Goal: Task Accomplishment & Management: Use online tool/utility

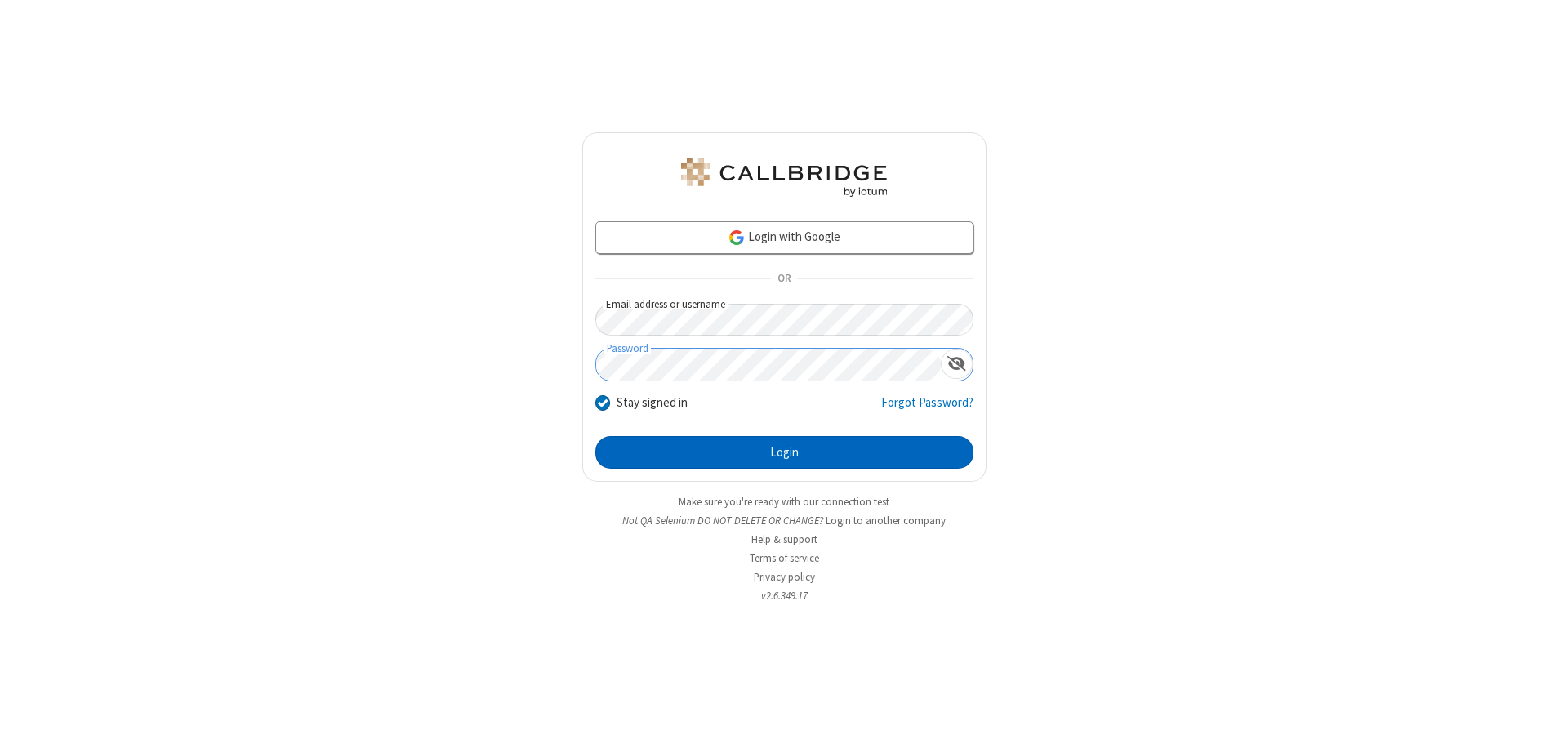
click at [784, 453] on button "Login" at bounding box center [784, 453] width 378 height 33
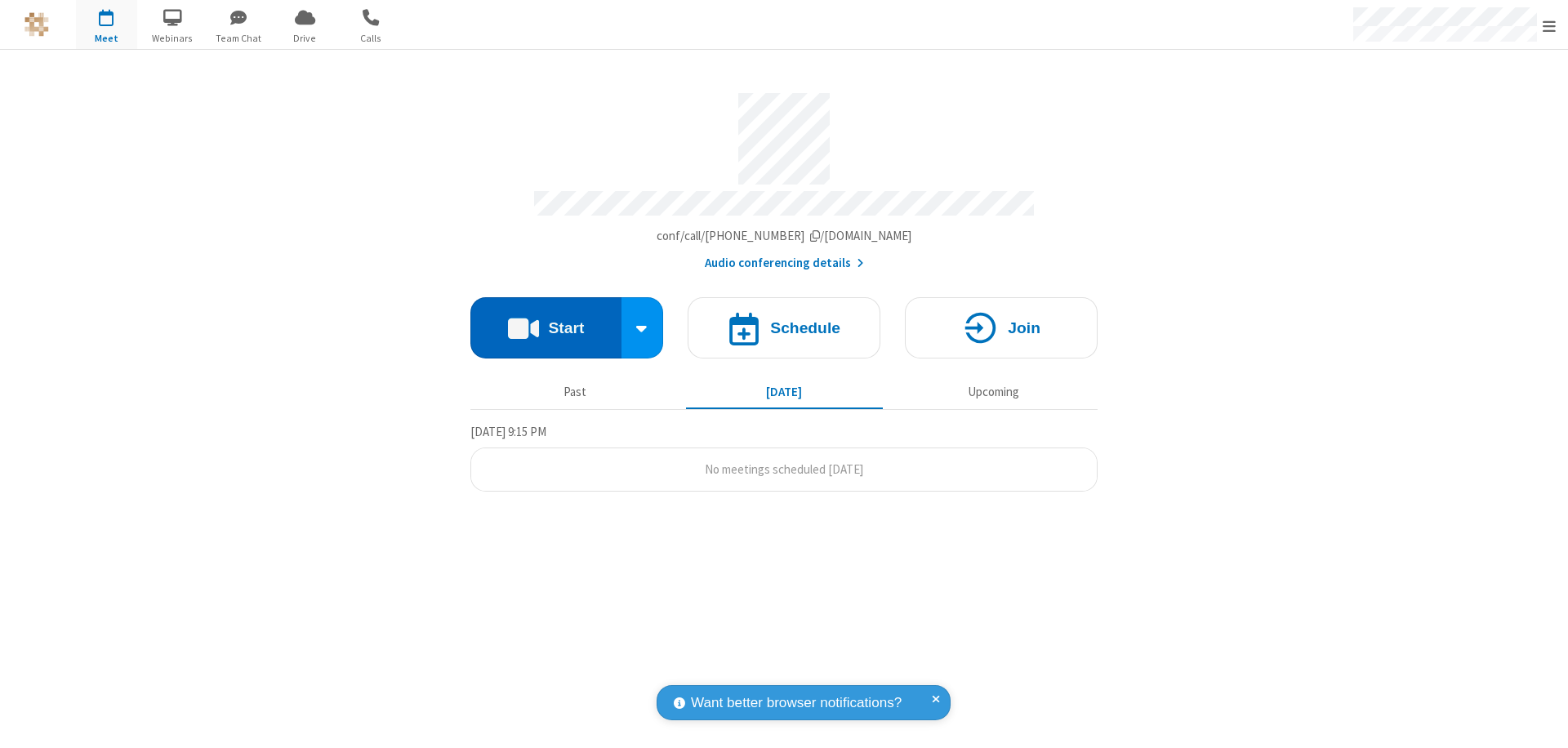
click at [546, 321] on button "Start" at bounding box center [546, 327] width 151 height 61
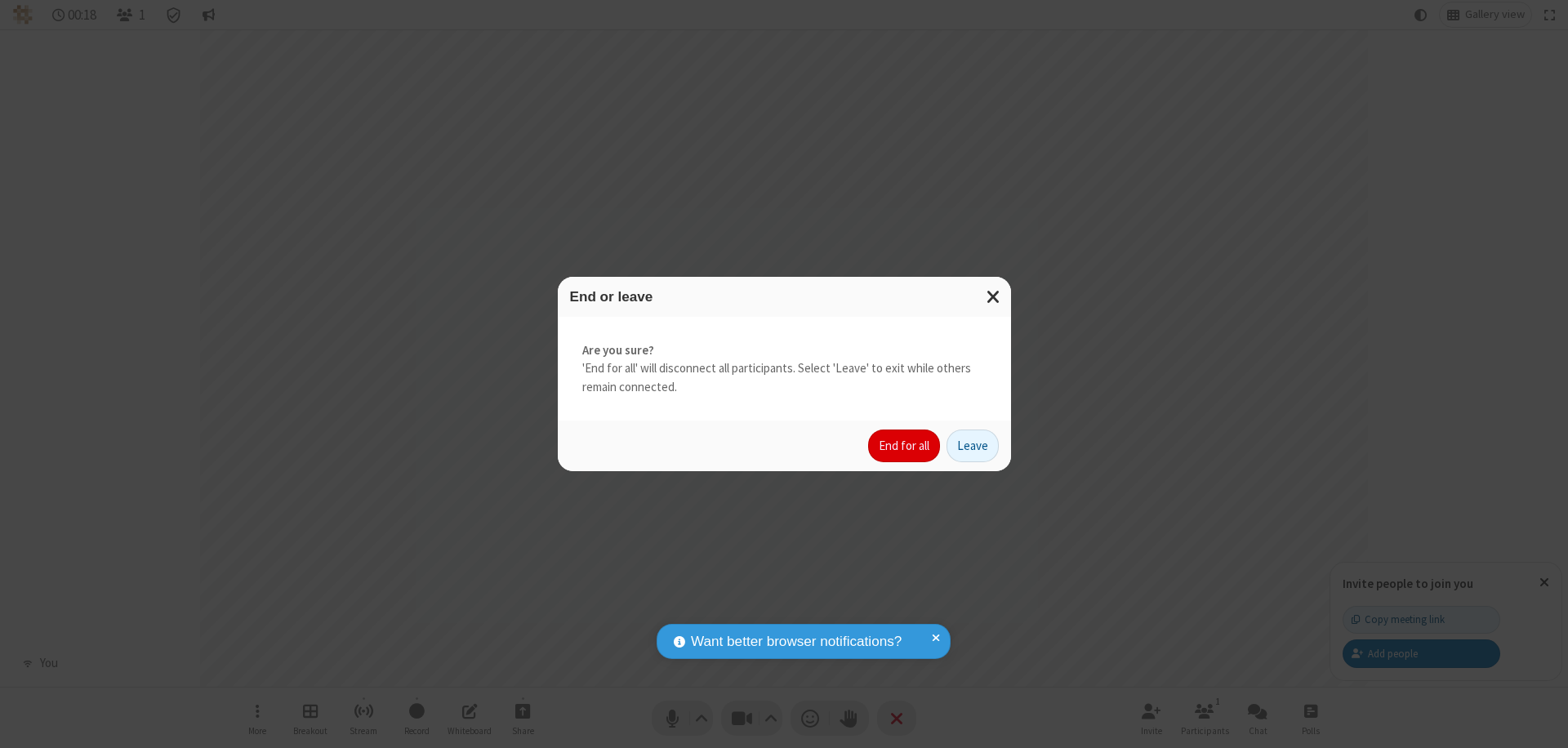
click at [905, 446] on button "End for all" at bounding box center [904, 446] width 72 height 33
